Goal: Task Accomplishment & Management: Manage account settings

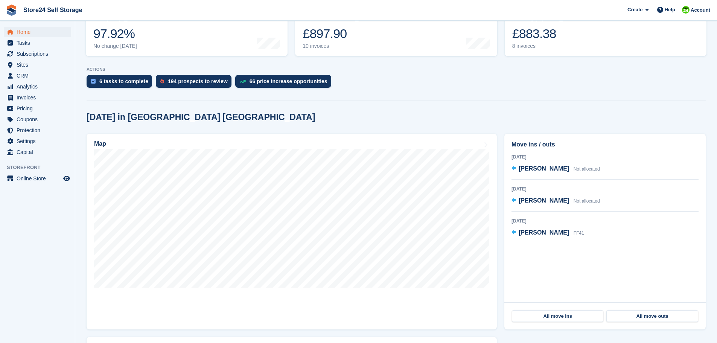
scroll to position [113, 0]
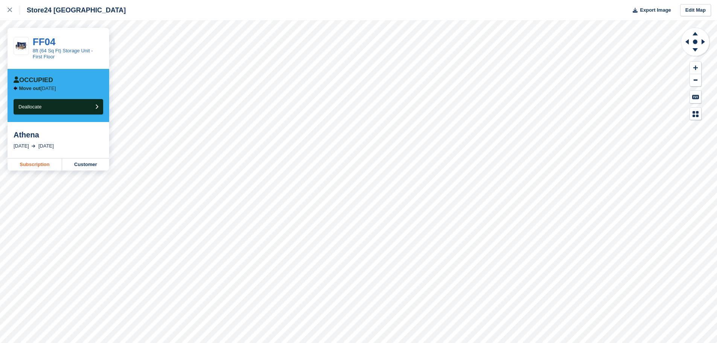
click at [36, 165] on link "Subscription" at bounding box center [35, 164] width 55 height 12
click at [86, 107] on button "Deallocate" at bounding box center [59, 106] width 90 height 15
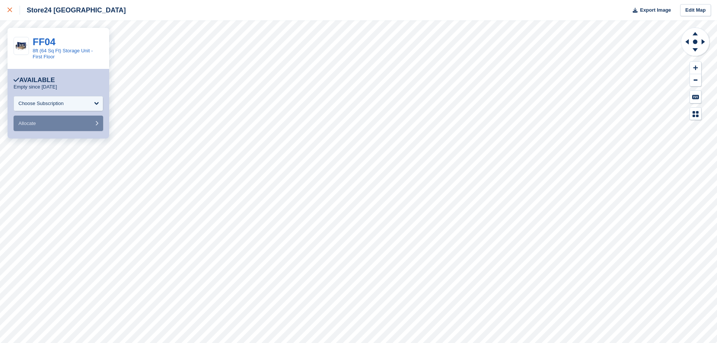
click at [11, 10] on icon at bounding box center [10, 10] width 5 height 5
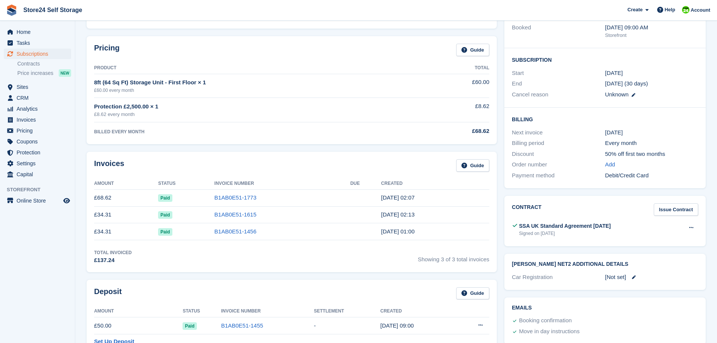
scroll to position [151, 0]
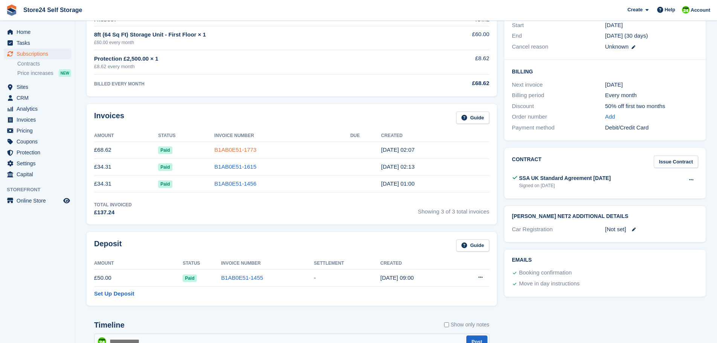
click at [228, 149] on link "B1AB0E51-1773" at bounding box center [235, 149] width 42 height 6
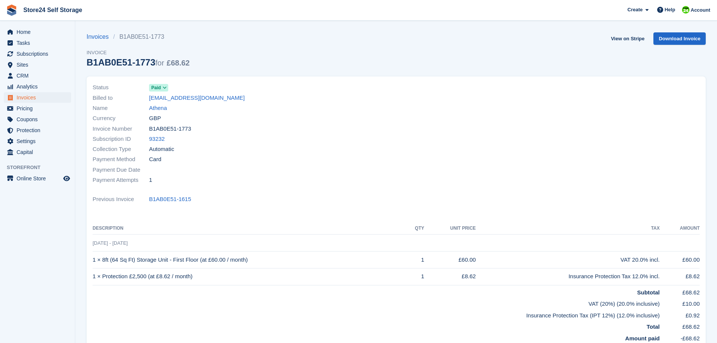
drag, startPoint x: 144, startPoint y: 98, endPoint x: 223, endPoint y: 101, distance: 79.5
click at [223, 101] on div "Billed to athenausluer@gmail.com" at bounding box center [242, 98] width 299 height 10
copy div "athenausluer@gmail.com"
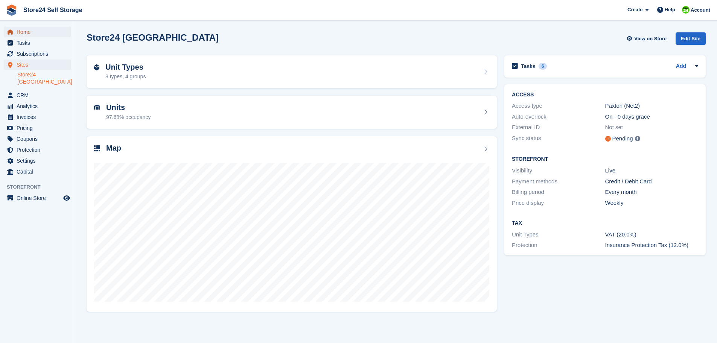
click at [26, 34] on span "Home" at bounding box center [39, 32] width 45 height 11
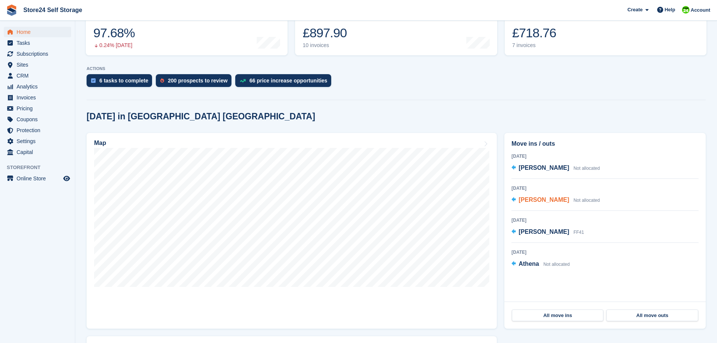
scroll to position [113, 0]
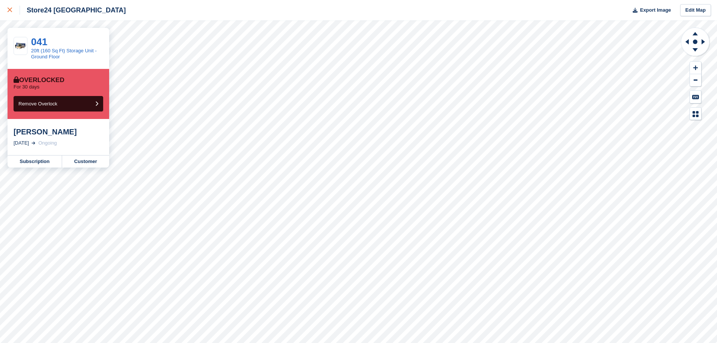
click at [8, 11] on icon at bounding box center [10, 10] width 5 height 5
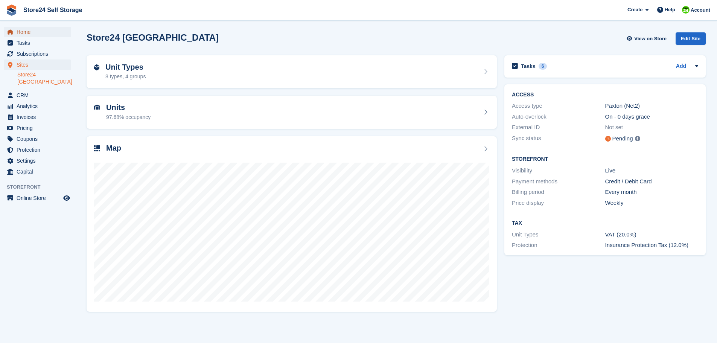
click at [23, 32] on span "Home" at bounding box center [39, 32] width 45 height 11
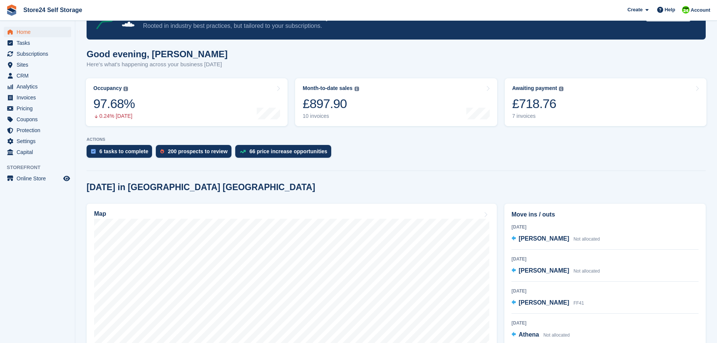
scroll to position [75, 0]
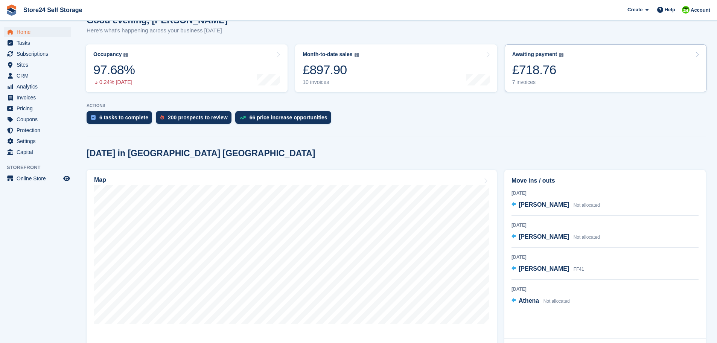
click at [525, 68] on div "£718.76" at bounding box center [538, 69] width 52 height 15
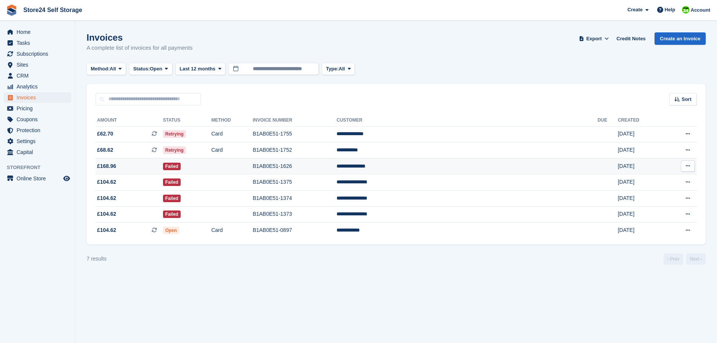
click at [449, 166] on td "**********" at bounding box center [466, 166] width 261 height 16
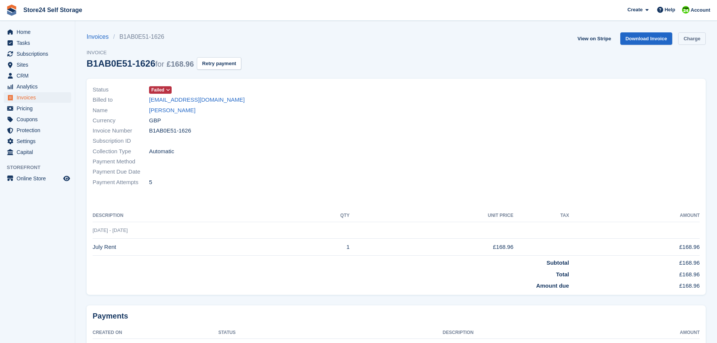
click at [690, 43] on link "Charge" at bounding box center [691, 38] width 27 height 12
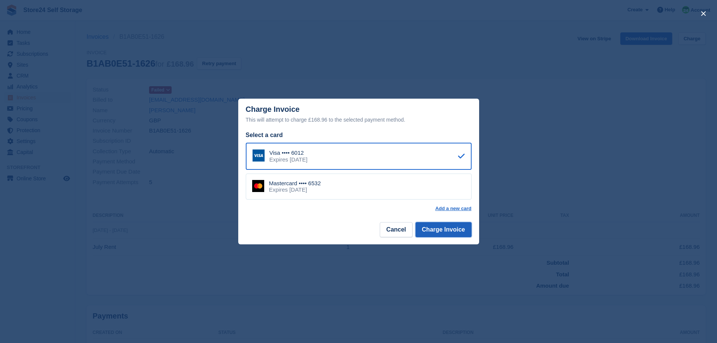
click at [452, 231] on button "Charge Invoice" at bounding box center [443, 229] width 56 height 15
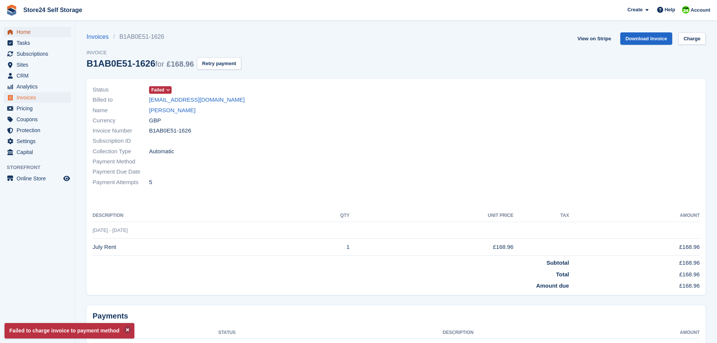
click at [26, 33] on span "Home" at bounding box center [39, 32] width 45 height 11
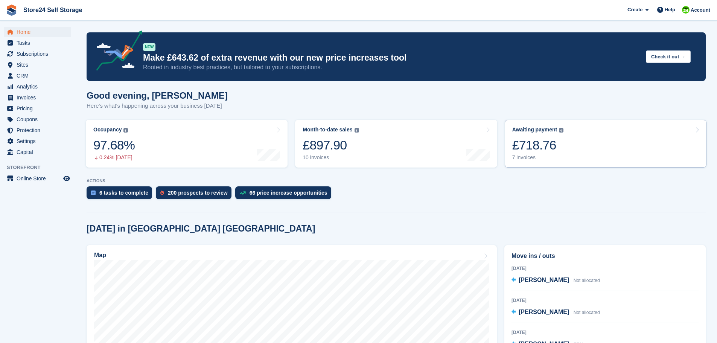
click at [521, 144] on div "£718.76" at bounding box center [538, 144] width 52 height 15
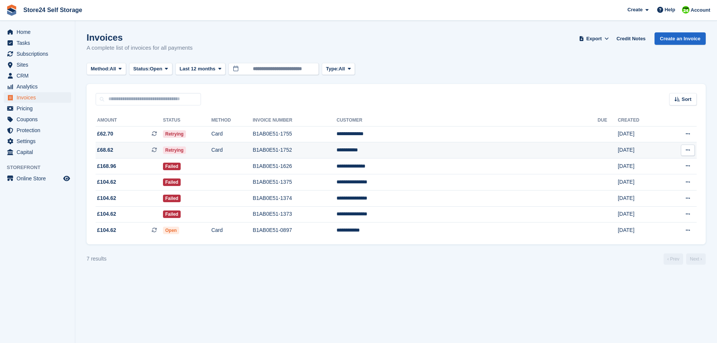
click at [336, 148] on td "B1AB0E51-1752" at bounding box center [294, 150] width 84 height 16
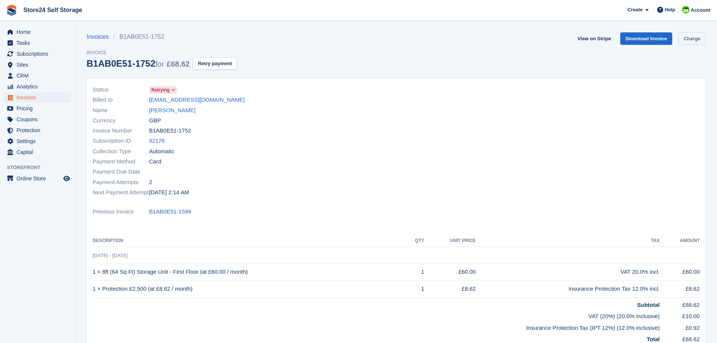
click at [697, 41] on link "Charge" at bounding box center [691, 38] width 27 height 12
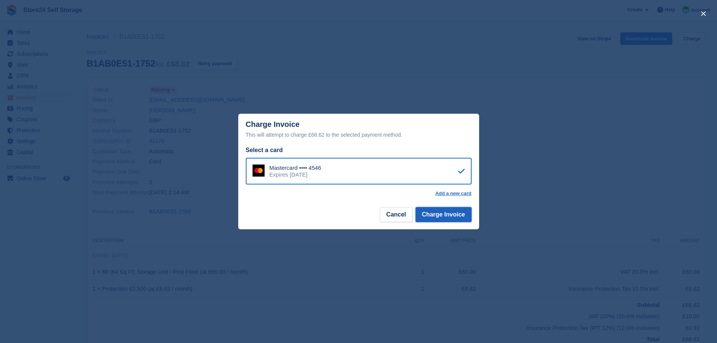
click at [454, 216] on button "Charge Invoice" at bounding box center [443, 214] width 56 height 15
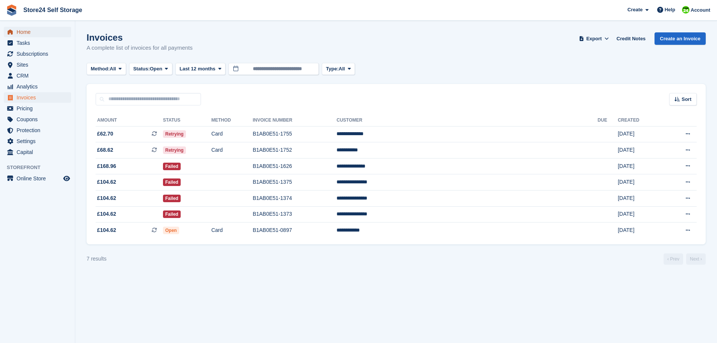
click at [22, 33] on span "Home" at bounding box center [39, 32] width 45 height 11
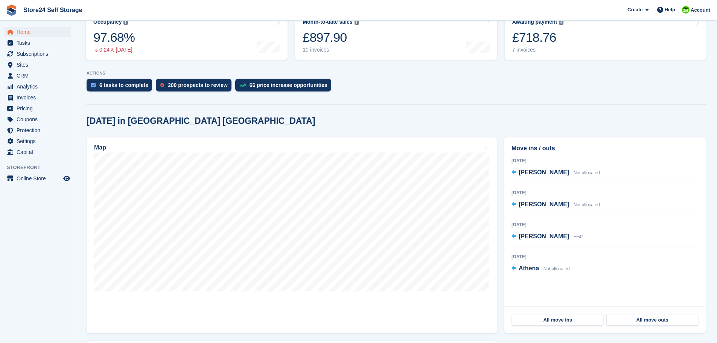
scroll to position [113, 0]
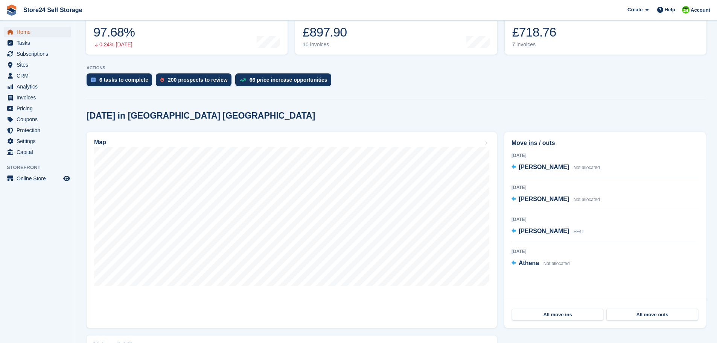
click at [21, 29] on span "Home" at bounding box center [39, 32] width 45 height 11
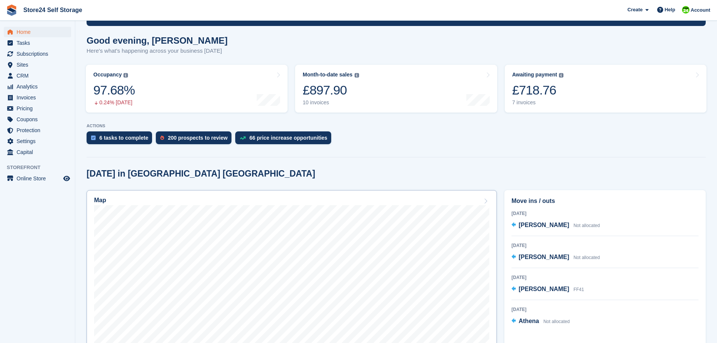
scroll to position [0, 0]
